Goal: Task Accomplishment & Management: Use online tool/utility

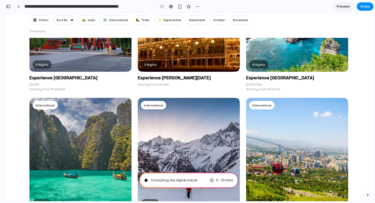
scroll to position [314, 0]
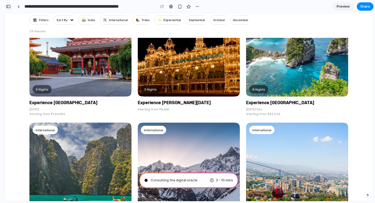
click at [9, 5] on div "button" at bounding box center [8, 7] width 5 height 4
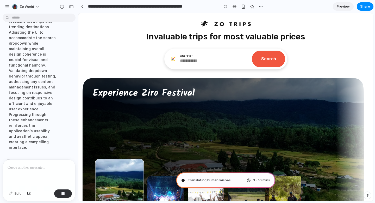
scroll to position [39, 0]
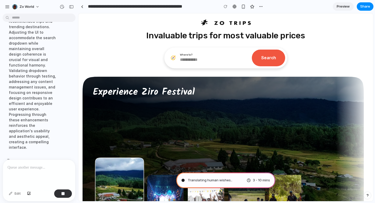
click at [203, 57] on input at bounding box center [211, 60] width 63 height 6
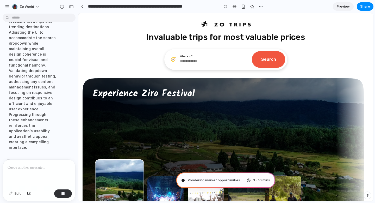
scroll to position [38, 0]
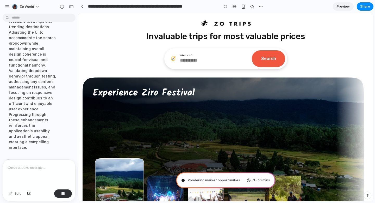
click at [215, 175] on div "Pondering market opportunities 3 - 10 mins" at bounding box center [225, 180] width 99 height 16
click at [60, 191] on button "button" at bounding box center [63, 193] width 18 height 8
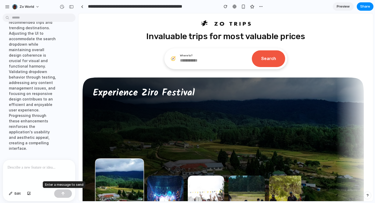
scroll to position [140, 0]
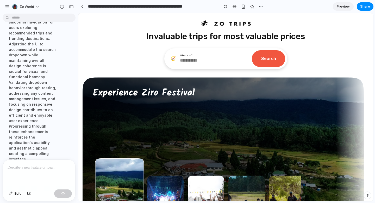
click at [45, 168] on p at bounding box center [39, 167] width 63 height 6
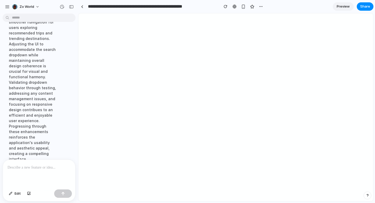
scroll to position [0, 0]
click at [223, 6] on button "button" at bounding box center [226, 7] width 8 height 8
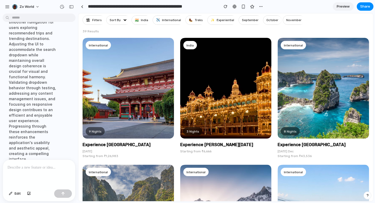
scroll to position [265, 0]
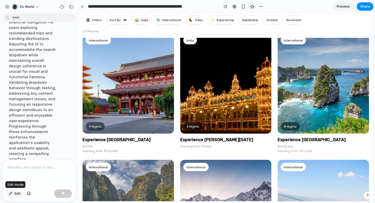
click at [13, 193] on button "Edit" at bounding box center [14, 193] width 17 height 8
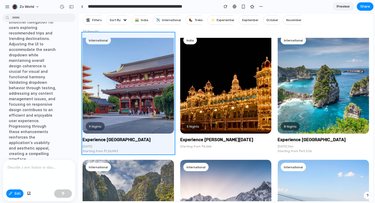
click at [133, 135] on div at bounding box center [226, 107] width 295 height 187
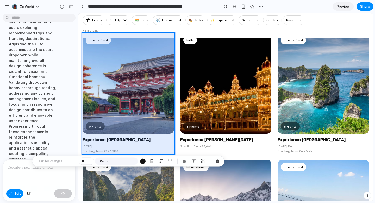
click at [12, 169] on p at bounding box center [39, 167] width 63 height 6
click at [51, 160] on p at bounding box center [57, 161] width 39 height 6
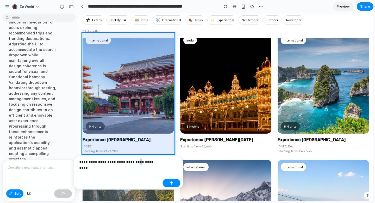
click at [132, 161] on p "**********" at bounding box center [120, 161] width 81 height 6
click at [152, 162] on p "**********" at bounding box center [120, 161] width 81 height 6
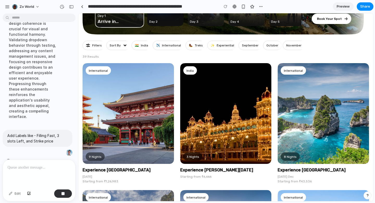
scroll to position [301, 0]
